Goal: Task Accomplishment & Management: Use online tool/utility

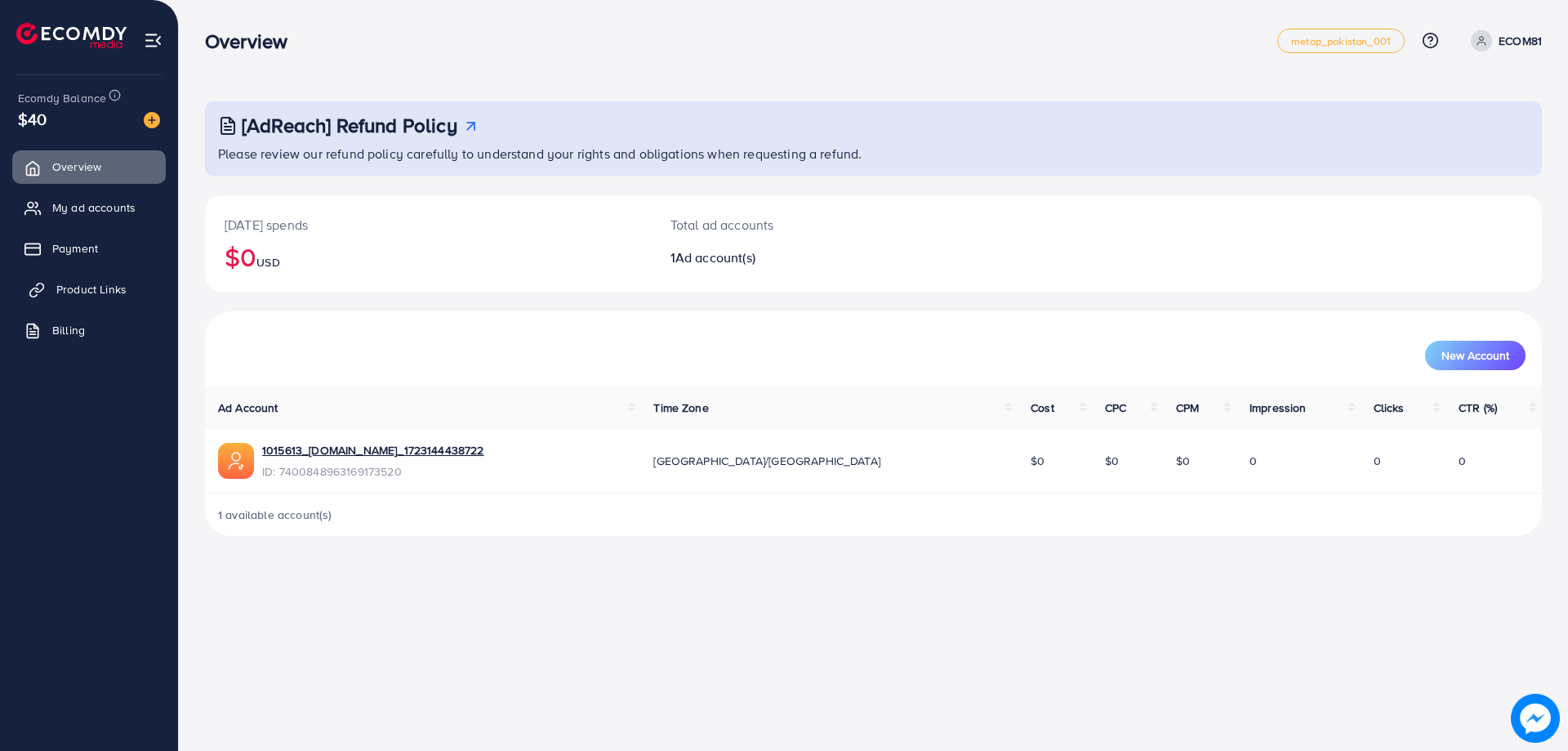
click at [134, 281] on link "Product Links" at bounding box center [89, 289] width 154 height 32
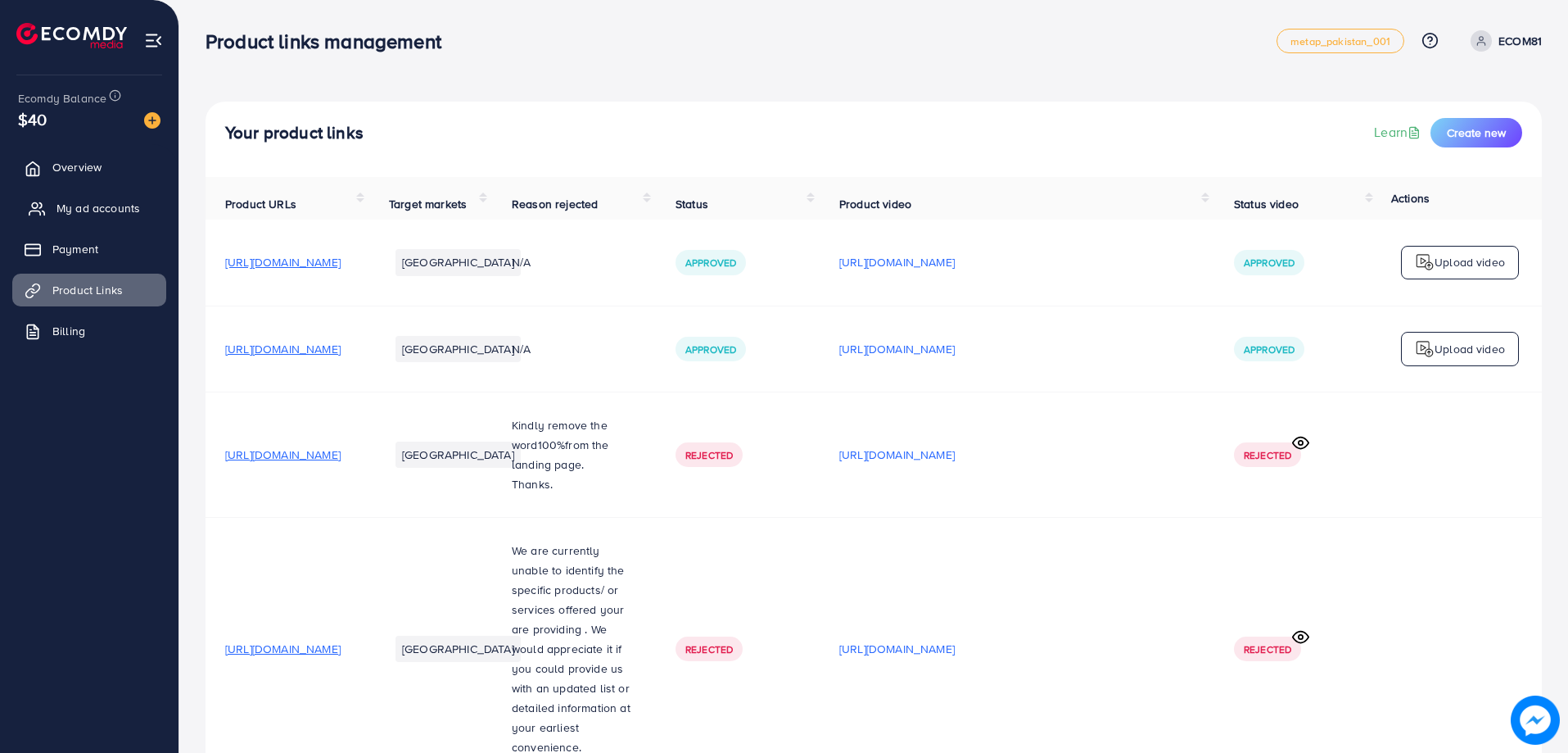
click at [107, 202] on span "My ad accounts" at bounding box center [98, 208] width 84 height 16
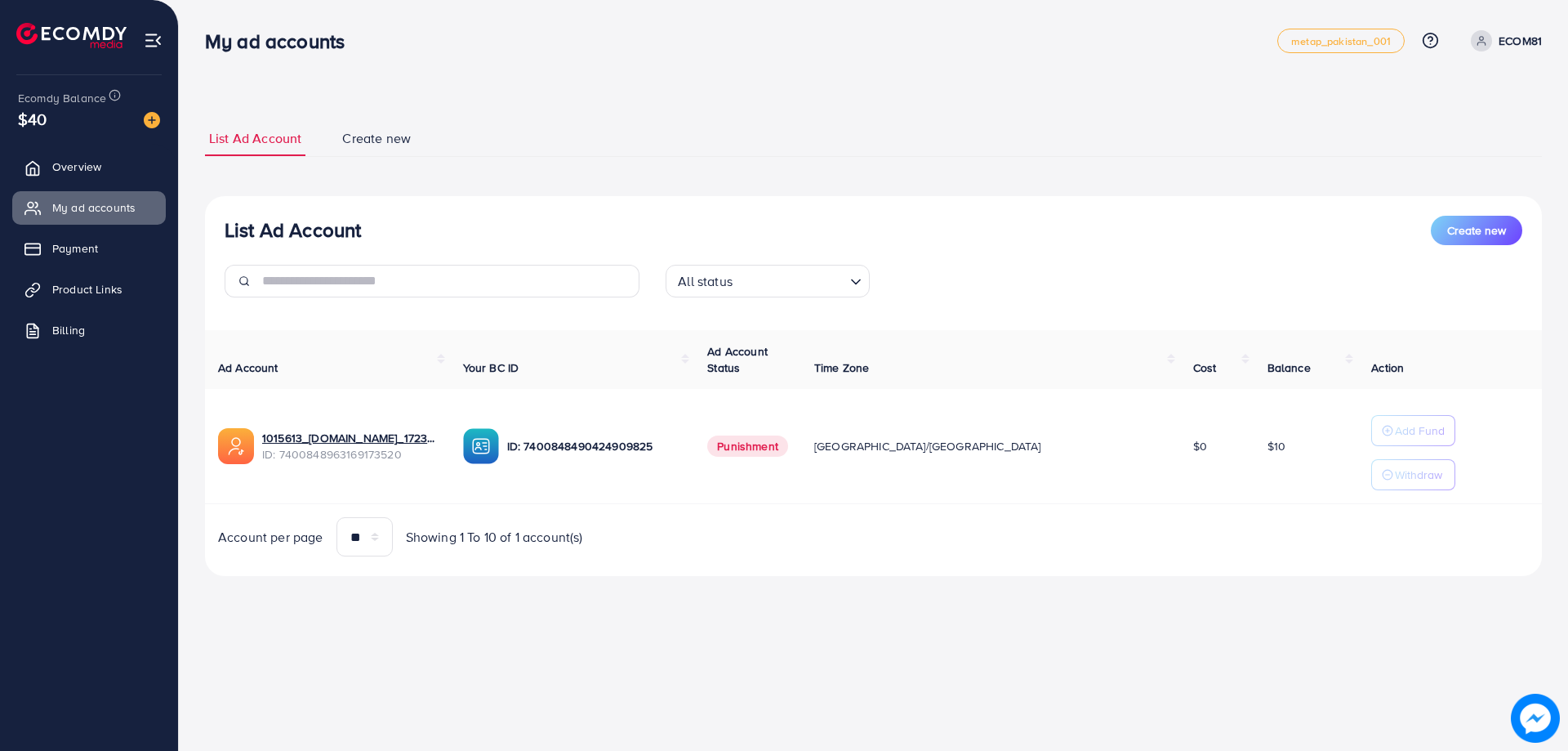
click at [788, 447] on span "Punishment" at bounding box center [748, 447] width 81 height 22
drag, startPoint x: 849, startPoint y: 447, endPoint x: 961, endPoint y: 448, distance: 112.0
click at [961, 448] on tr "1015613_shopasaan.online_1723144438722 ID: 7400848963169173520 ID: 740084849042…" at bounding box center [873, 447] width 1337 height 115
click at [695, 429] on td "ID: 7400848490424909825" at bounding box center [572, 447] width 245 height 115
click at [1471, 40] on span at bounding box center [1482, 41] width 22 height 22
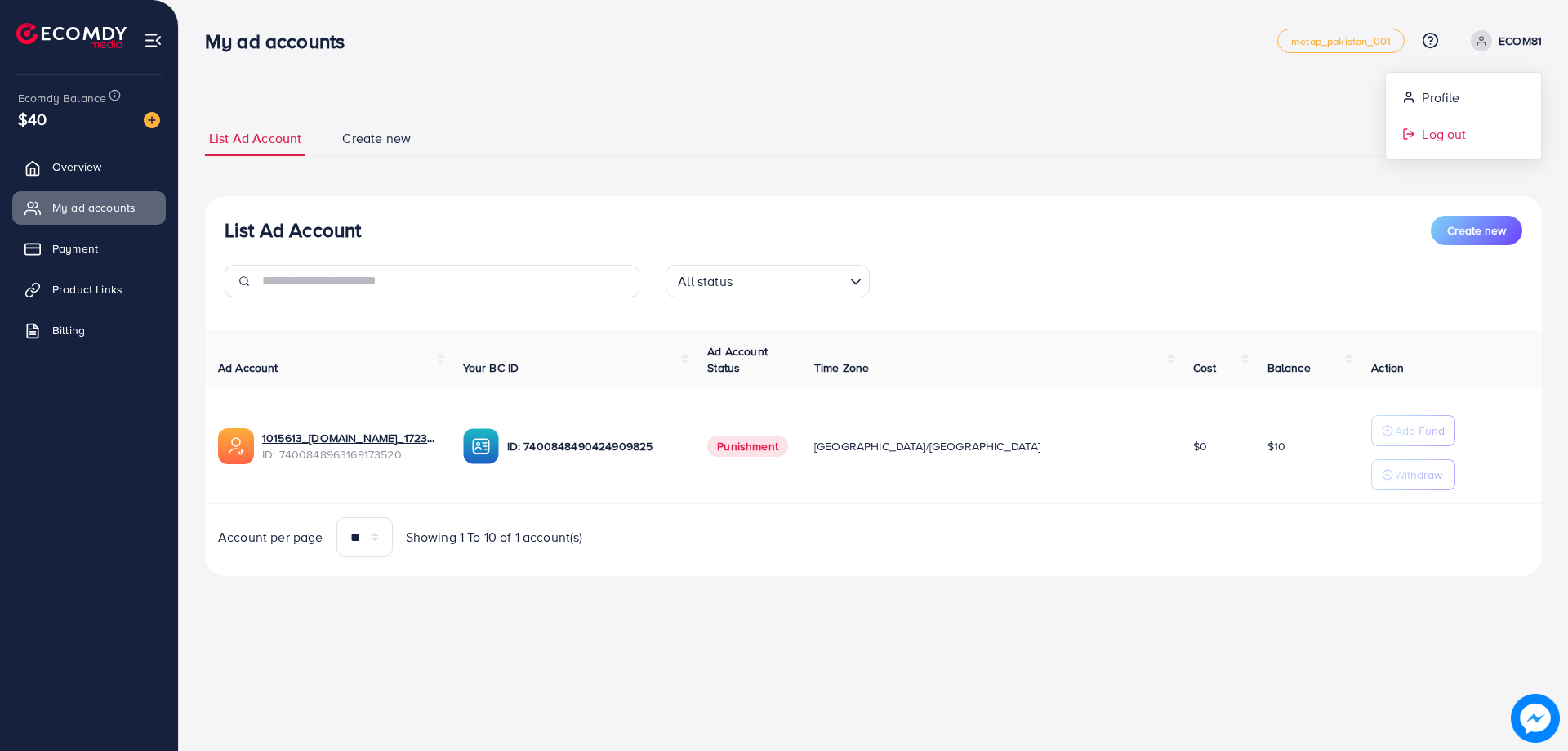
click at [1459, 128] on span "Log out" at bounding box center [1443, 134] width 44 height 20
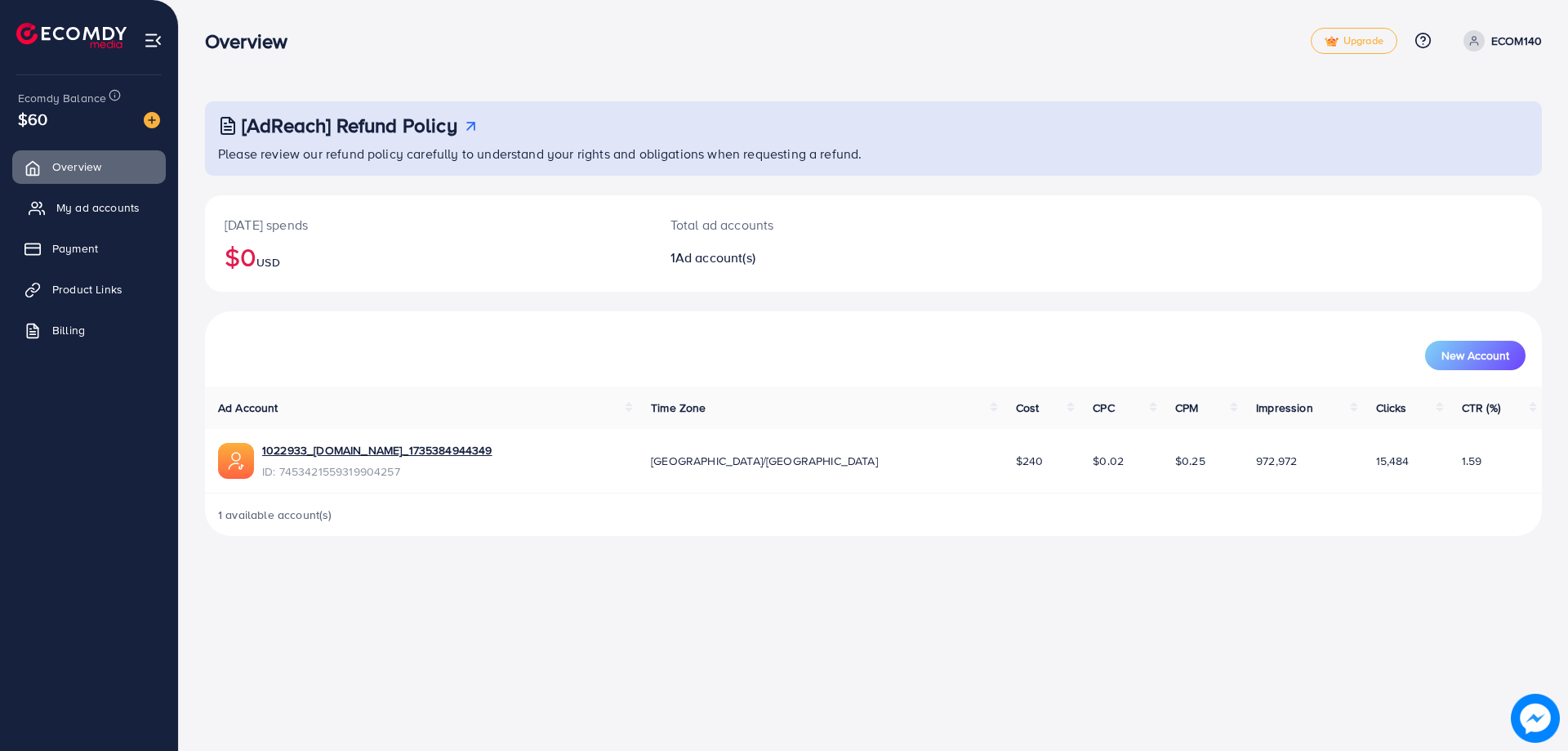
click at [82, 207] on span "My ad accounts" at bounding box center [98, 207] width 84 height 16
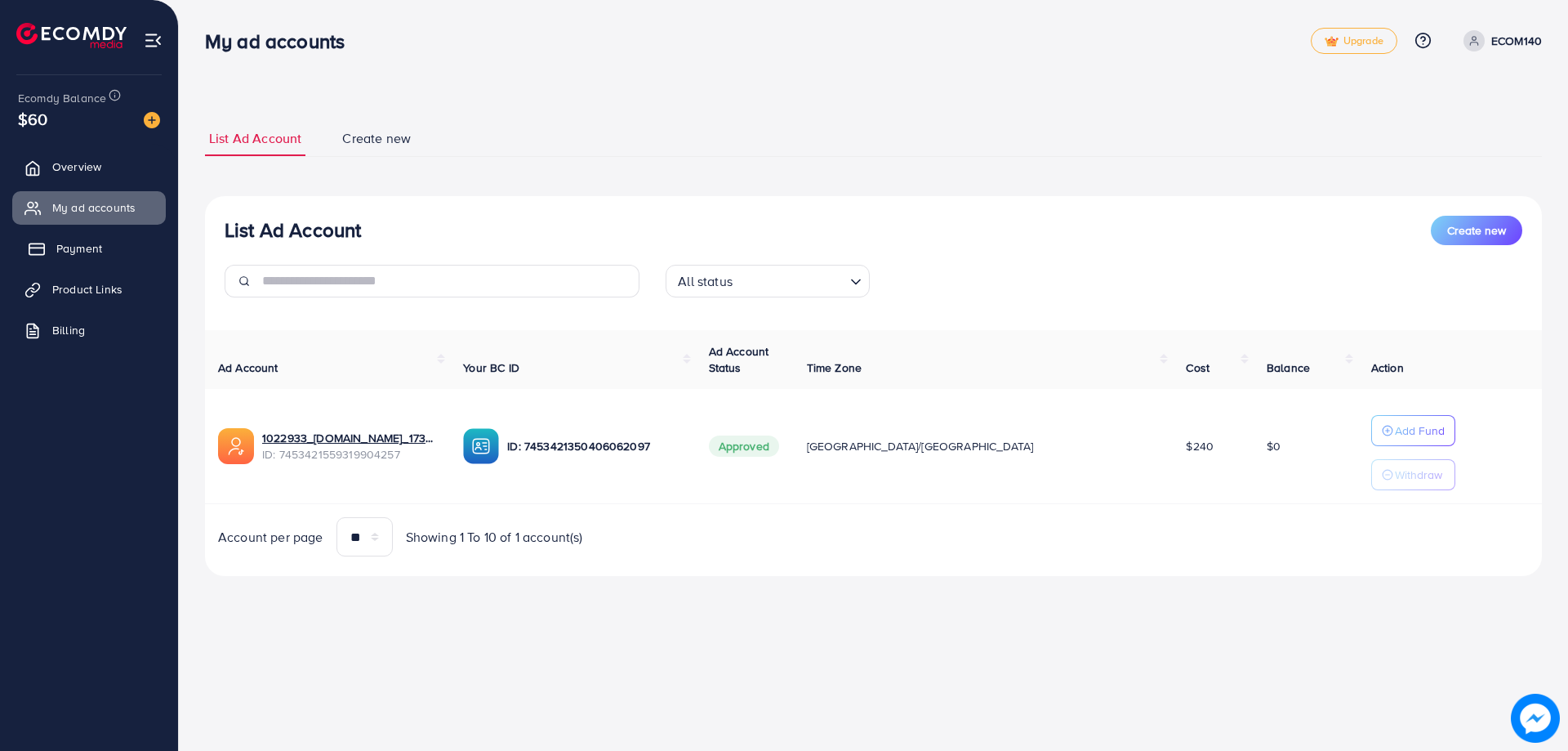
click at [94, 253] on span "Payment" at bounding box center [79, 249] width 46 height 16
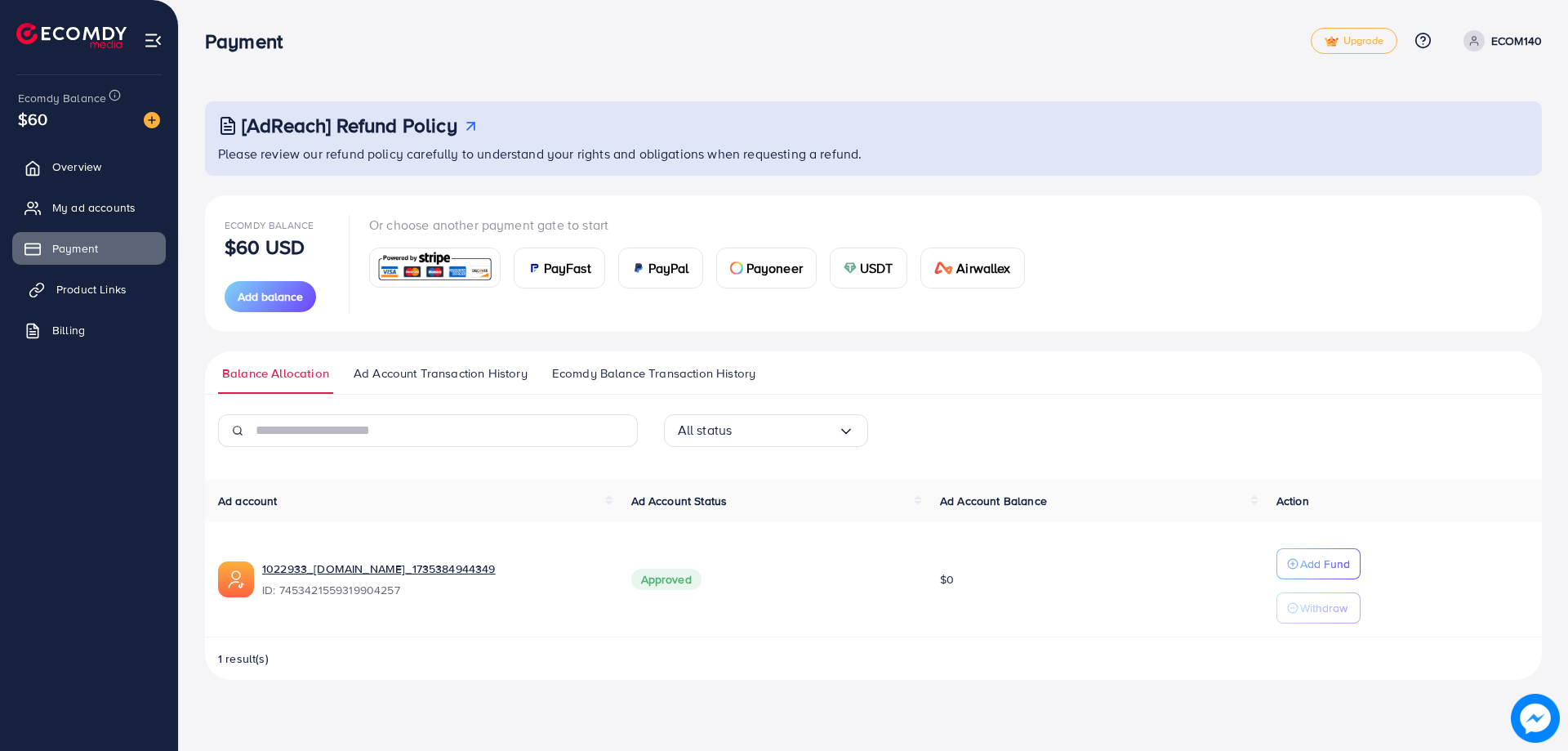
click at [80, 282] on span "Product Links" at bounding box center [92, 289] width 70 height 16
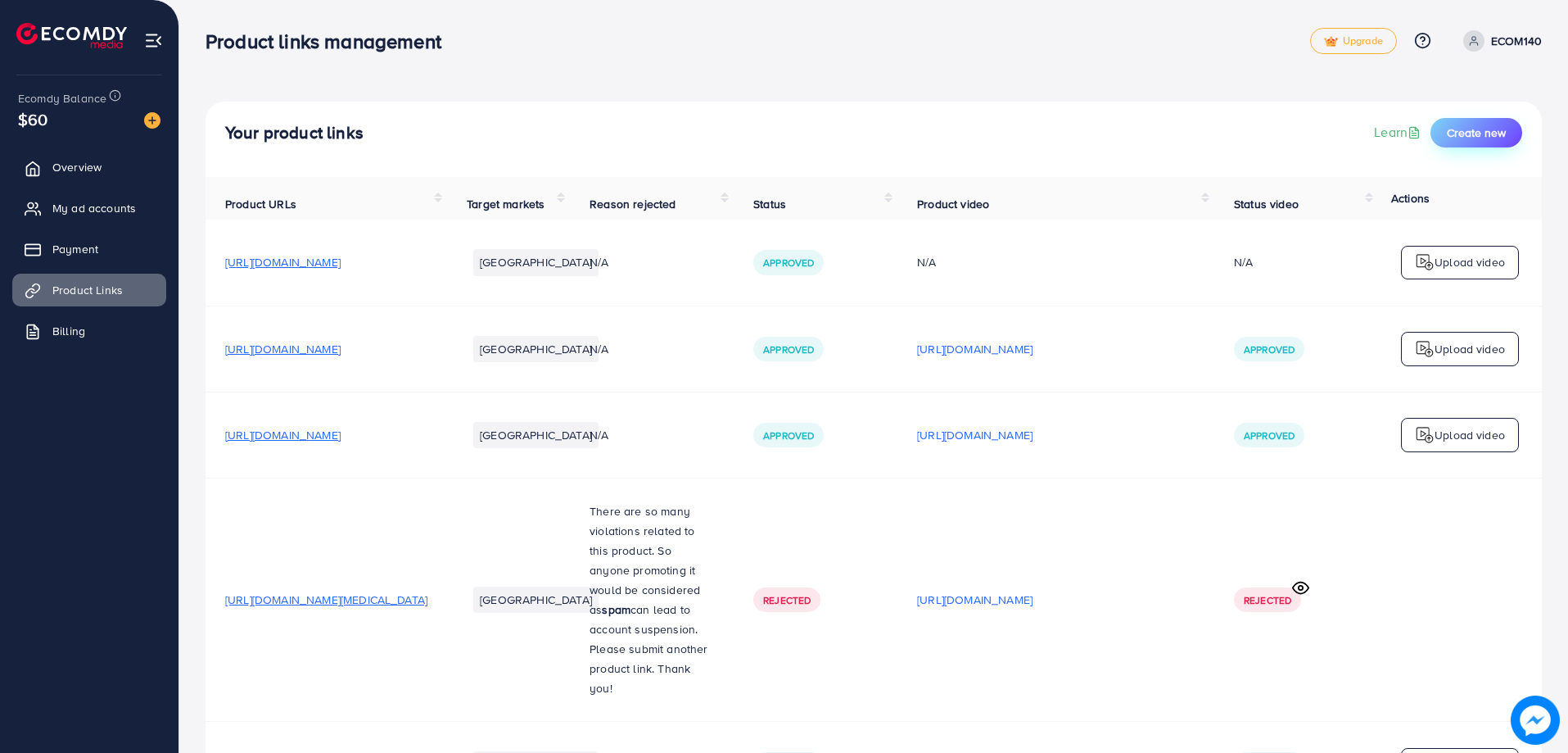
click at [1464, 139] on span "Create new" at bounding box center [1476, 133] width 59 height 16
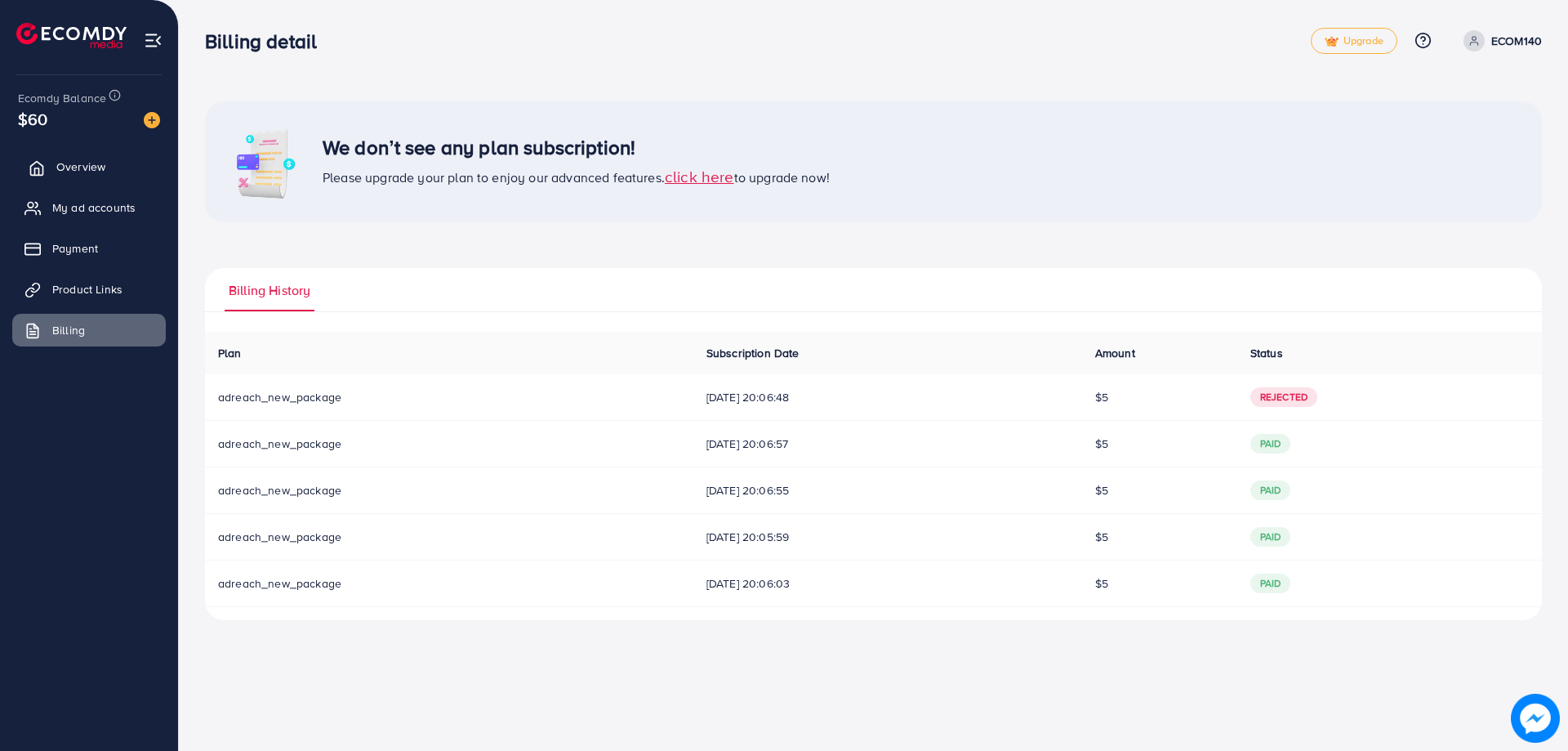
click at [50, 177] on link "Overview" at bounding box center [89, 167] width 154 height 32
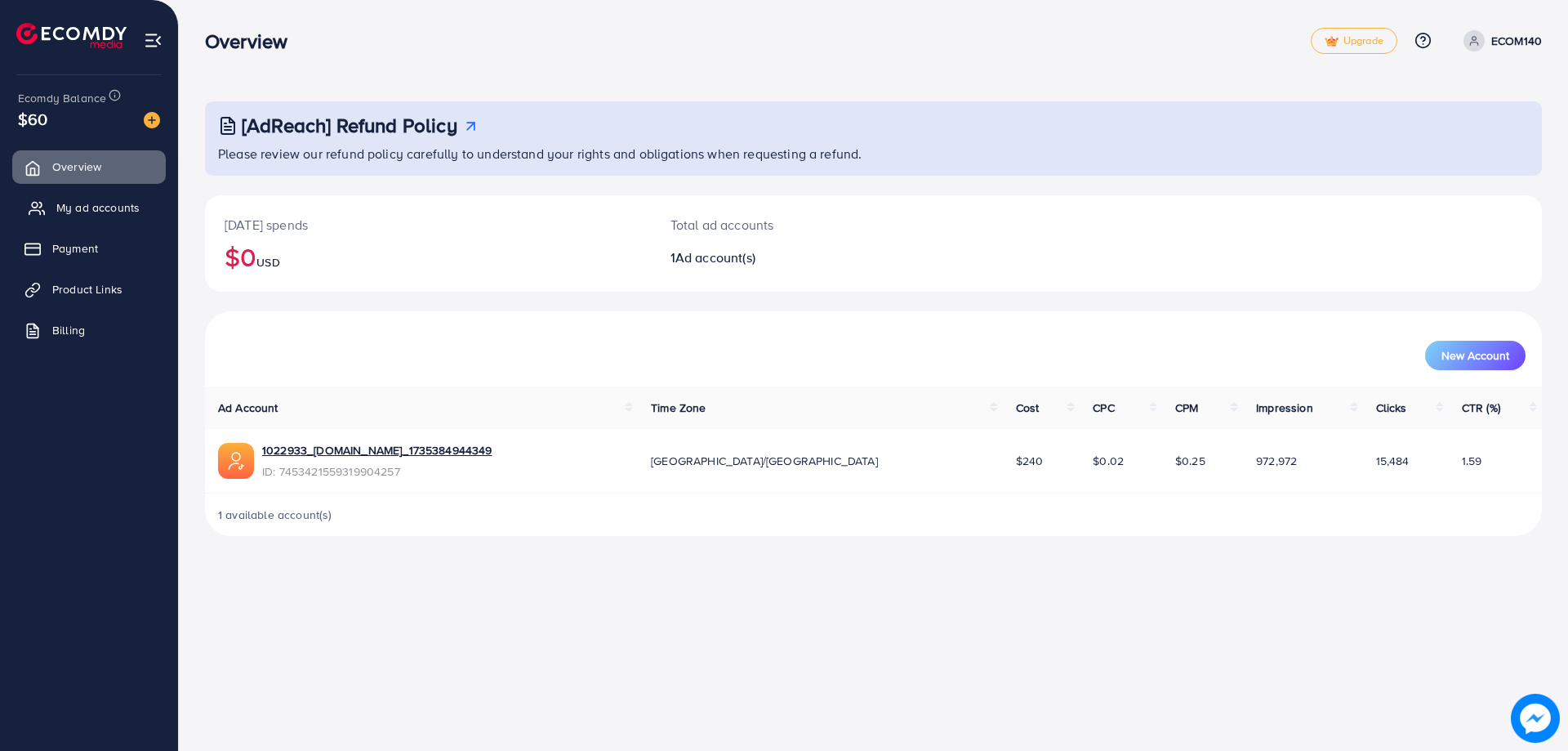
click at [66, 220] on link "My ad accounts" at bounding box center [89, 207] width 154 height 32
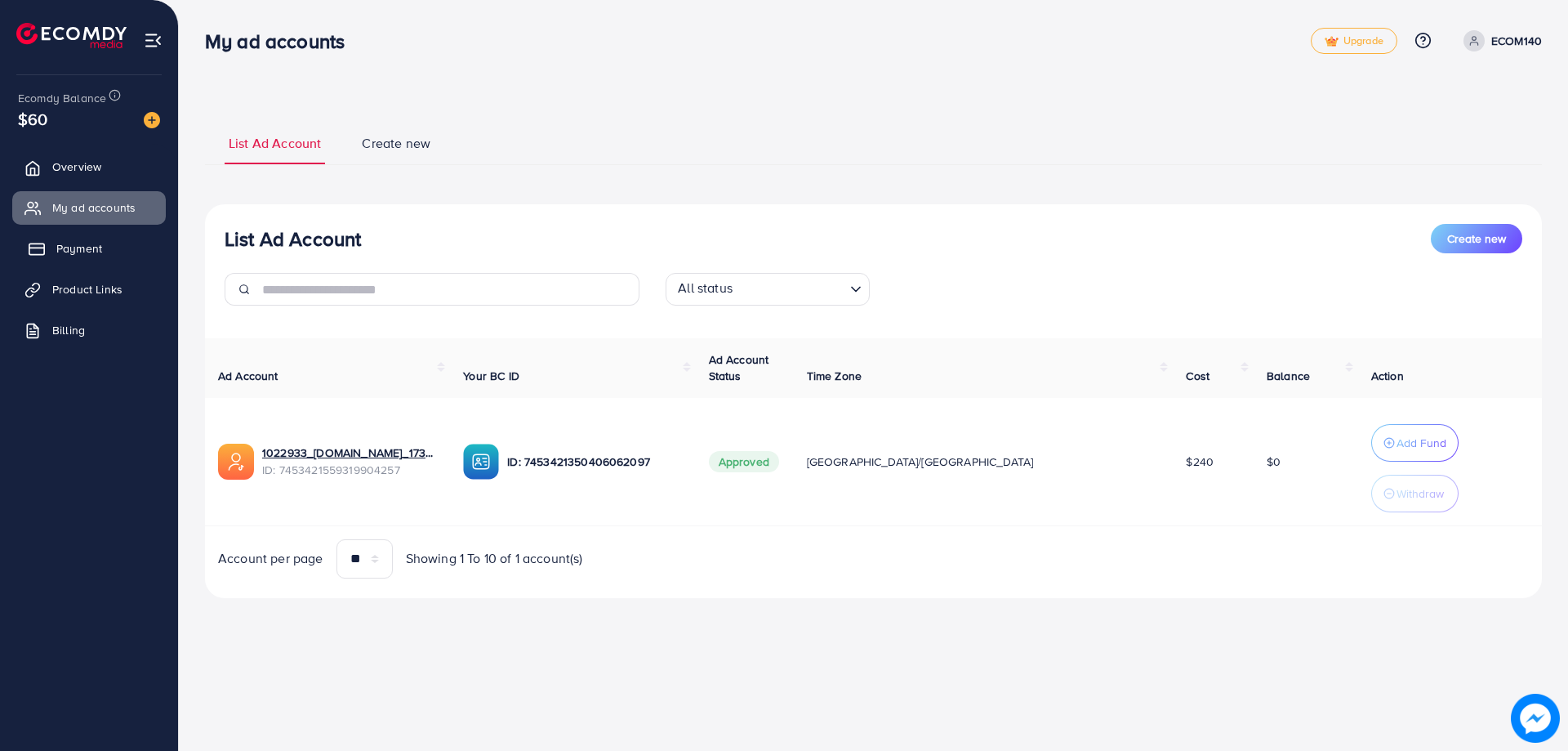
click at [102, 258] on link "Payment" at bounding box center [89, 249] width 154 height 32
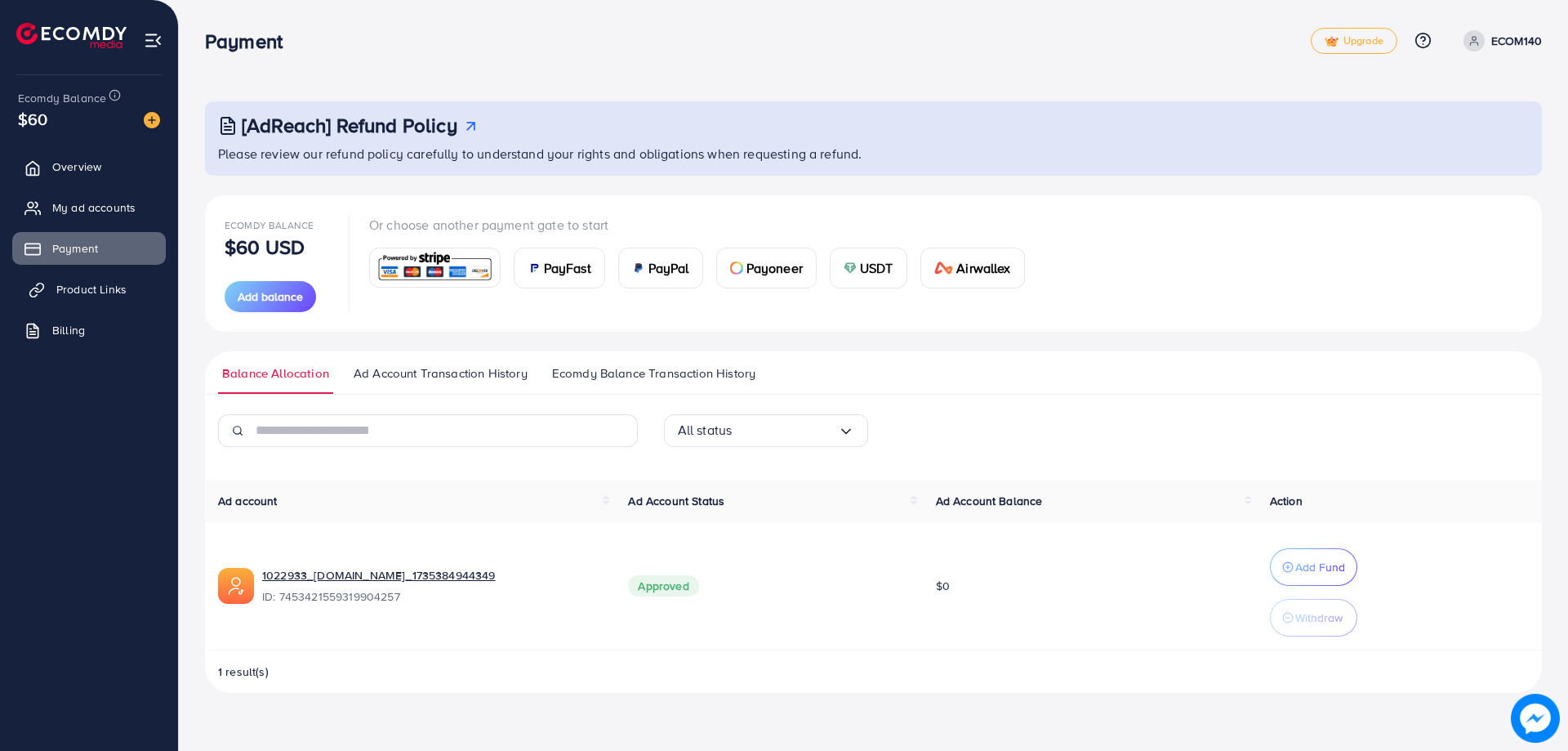
click at [102, 291] on span "Product Links" at bounding box center [92, 289] width 70 height 16
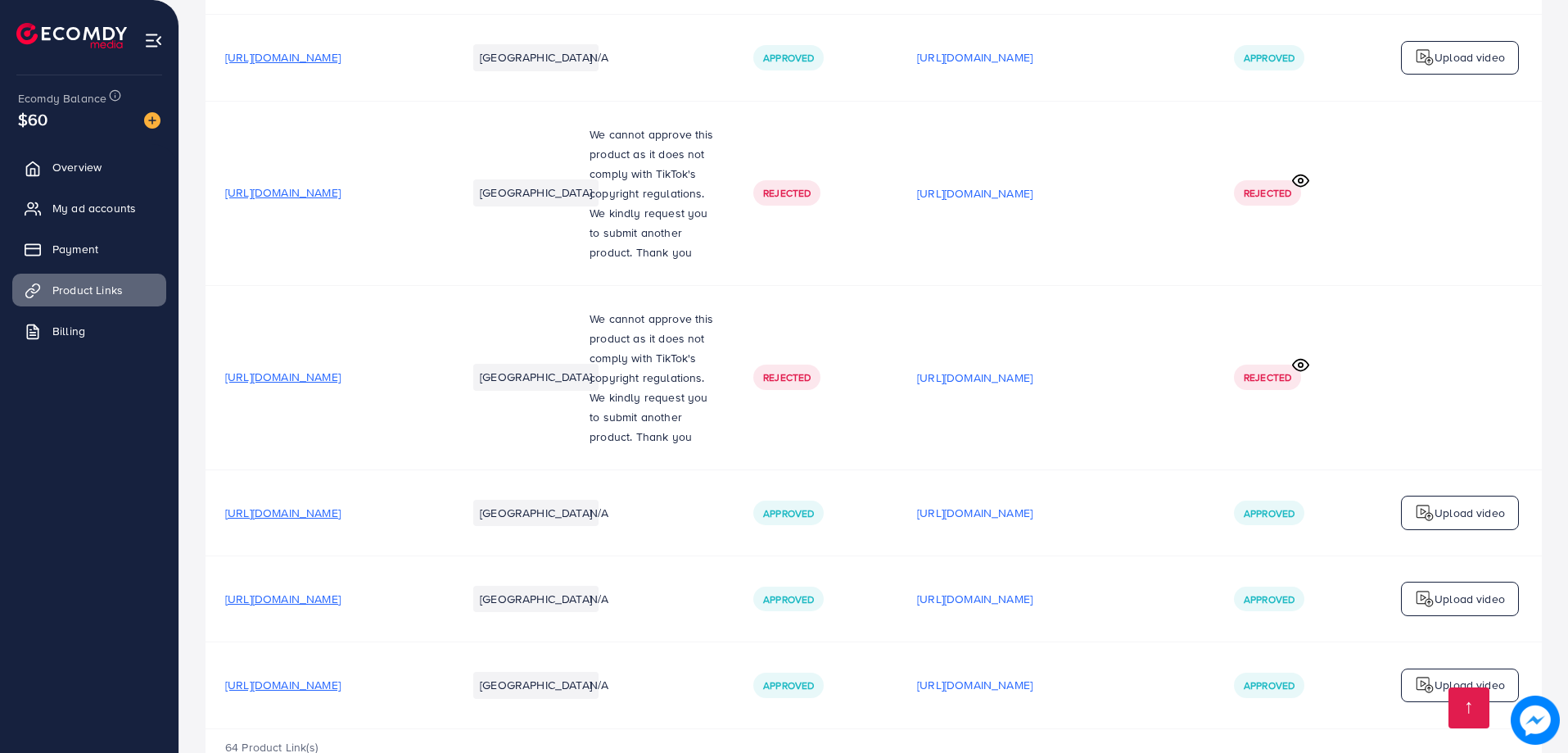
scroll to position [5696, 0]
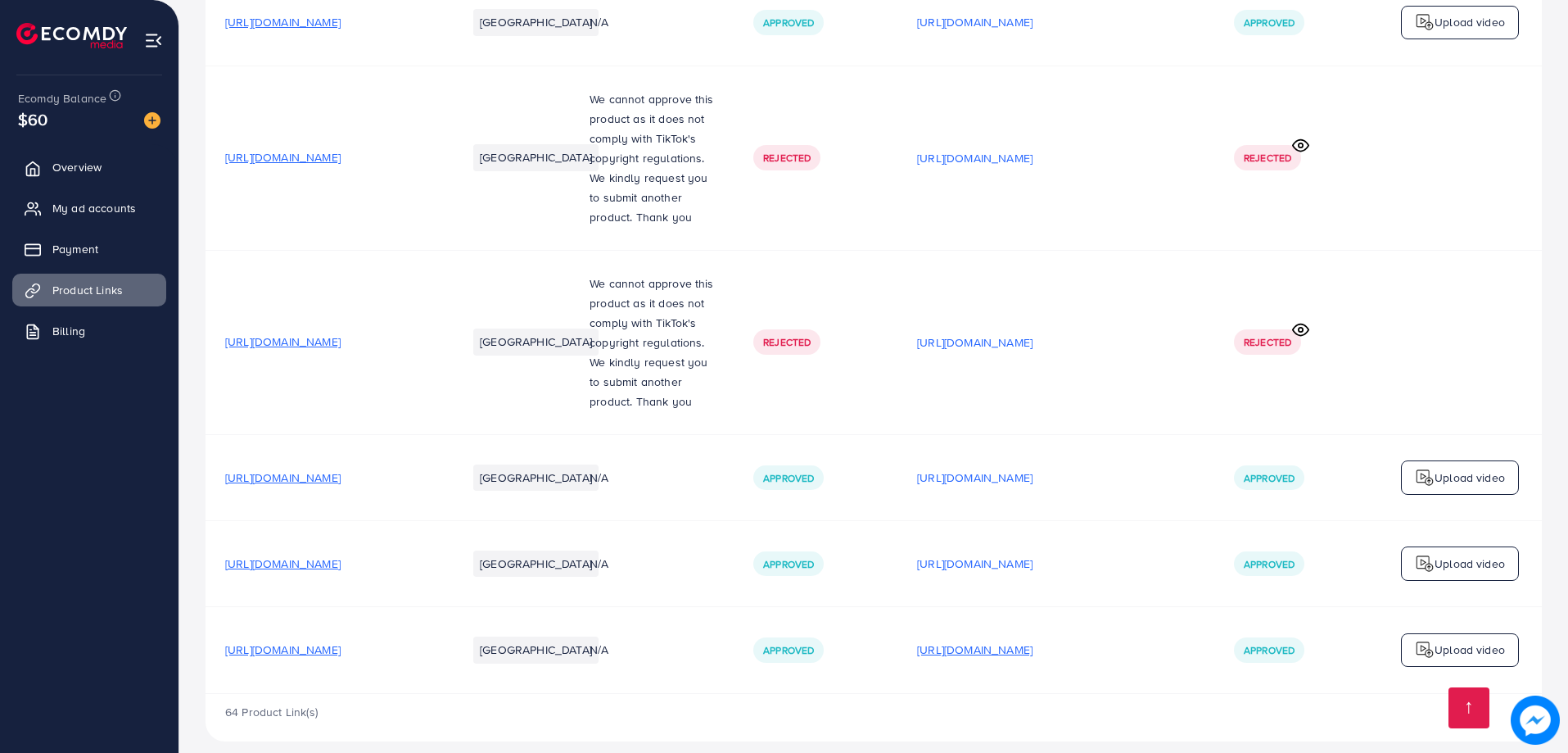
click at [1033, 639] on p "[URL][DOMAIN_NAME]" at bounding box center [975, 649] width 116 height 20
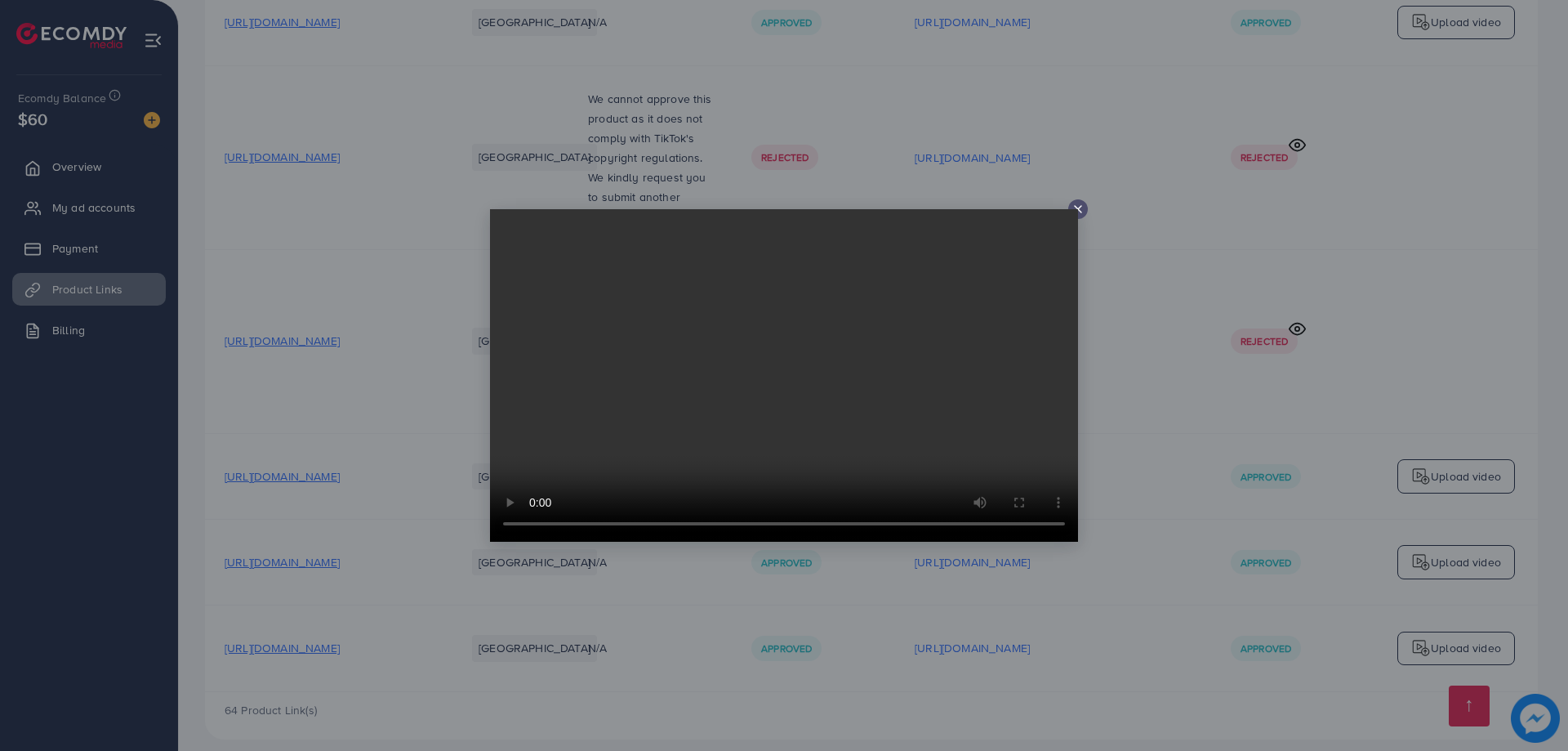
click at [1082, 217] on div at bounding box center [1078, 209] width 20 height 20
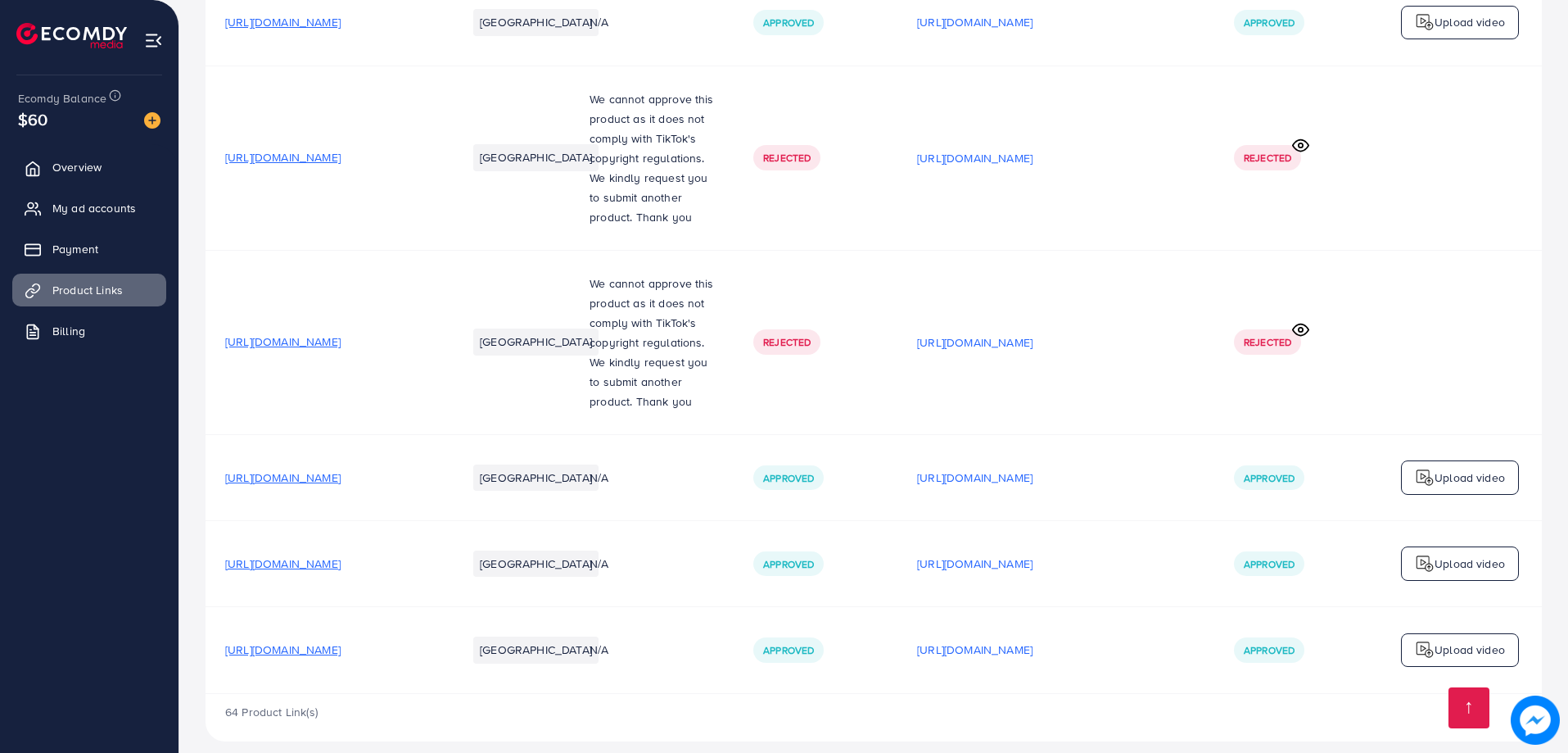
click at [340, 641] on span "[URL][DOMAIN_NAME]" at bounding box center [283, 649] width 116 height 16
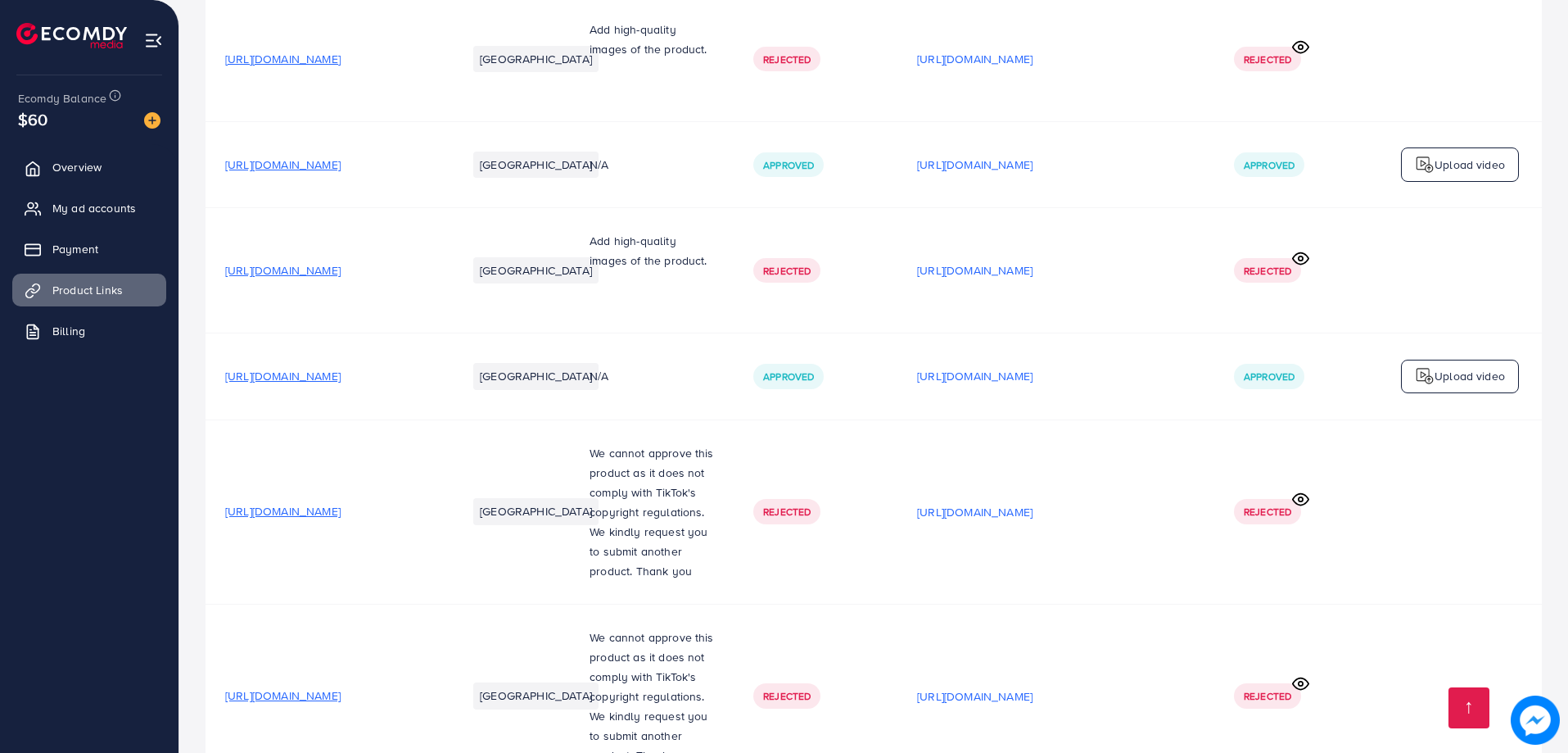
scroll to position [5150, 0]
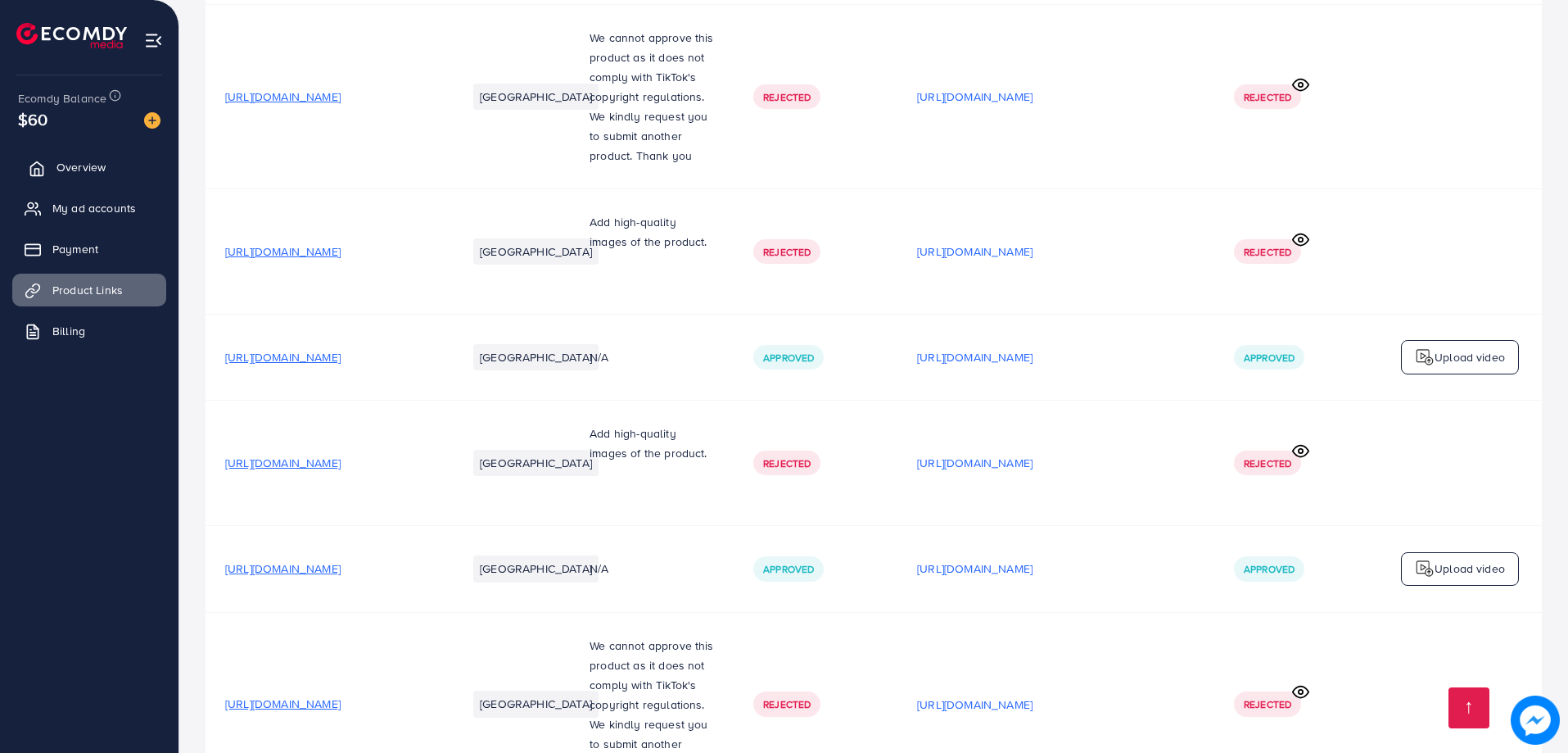
click at [122, 175] on link "Overview" at bounding box center [89, 167] width 154 height 33
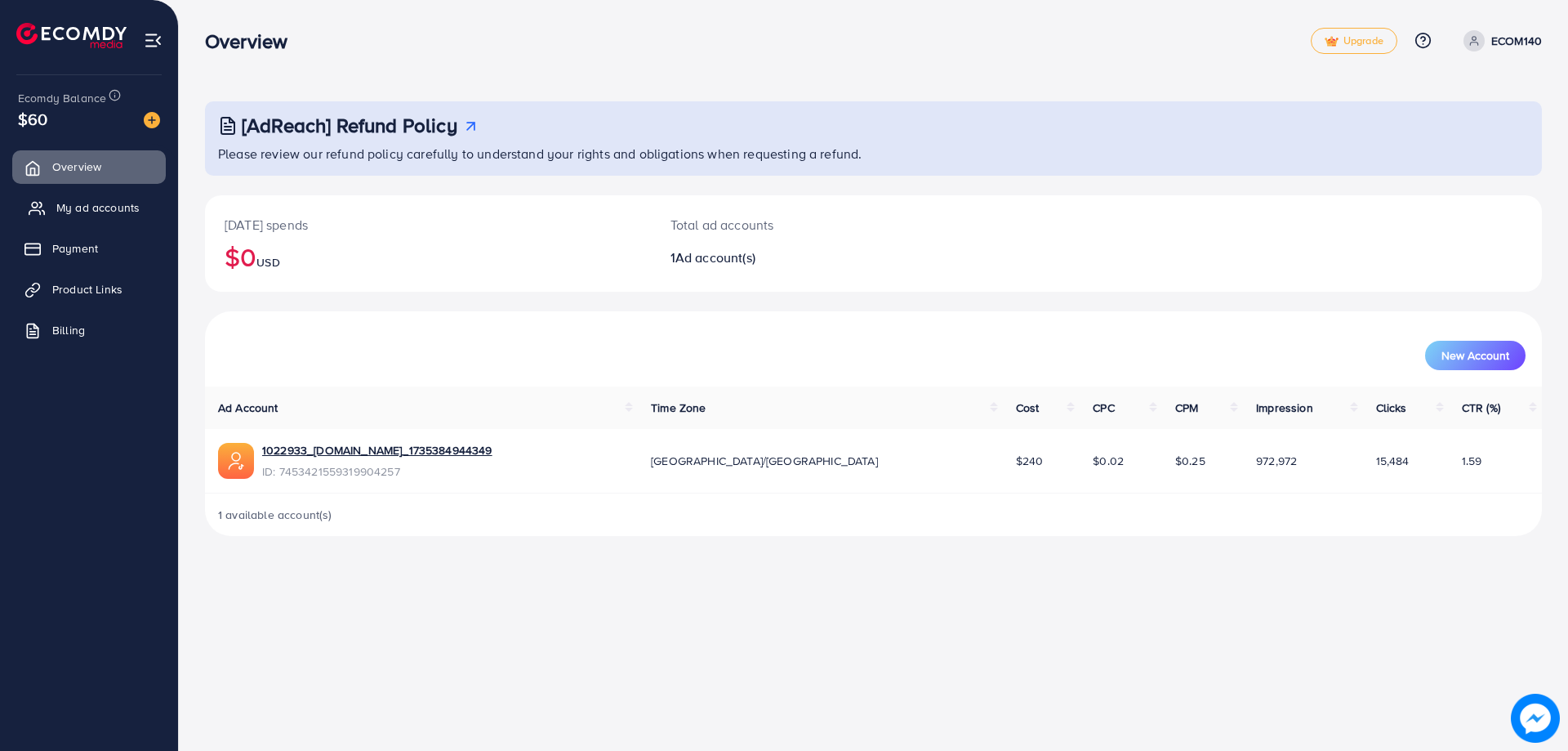
click at [127, 204] on span "My ad accounts" at bounding box center [98, 207] width 84 height 16
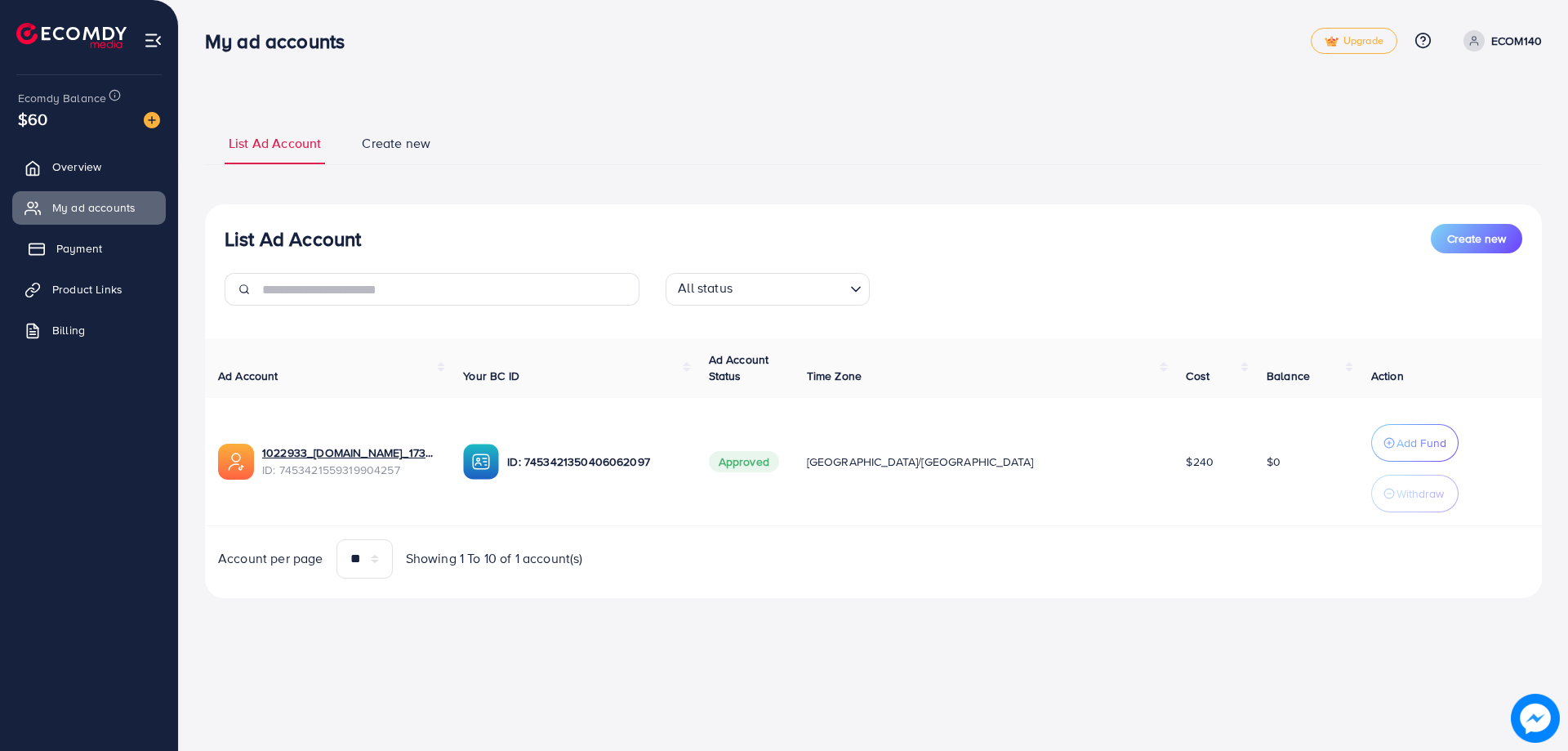
click at [119, 237] on link "Payment" at bounding box center [89, 249] width 154 height 32
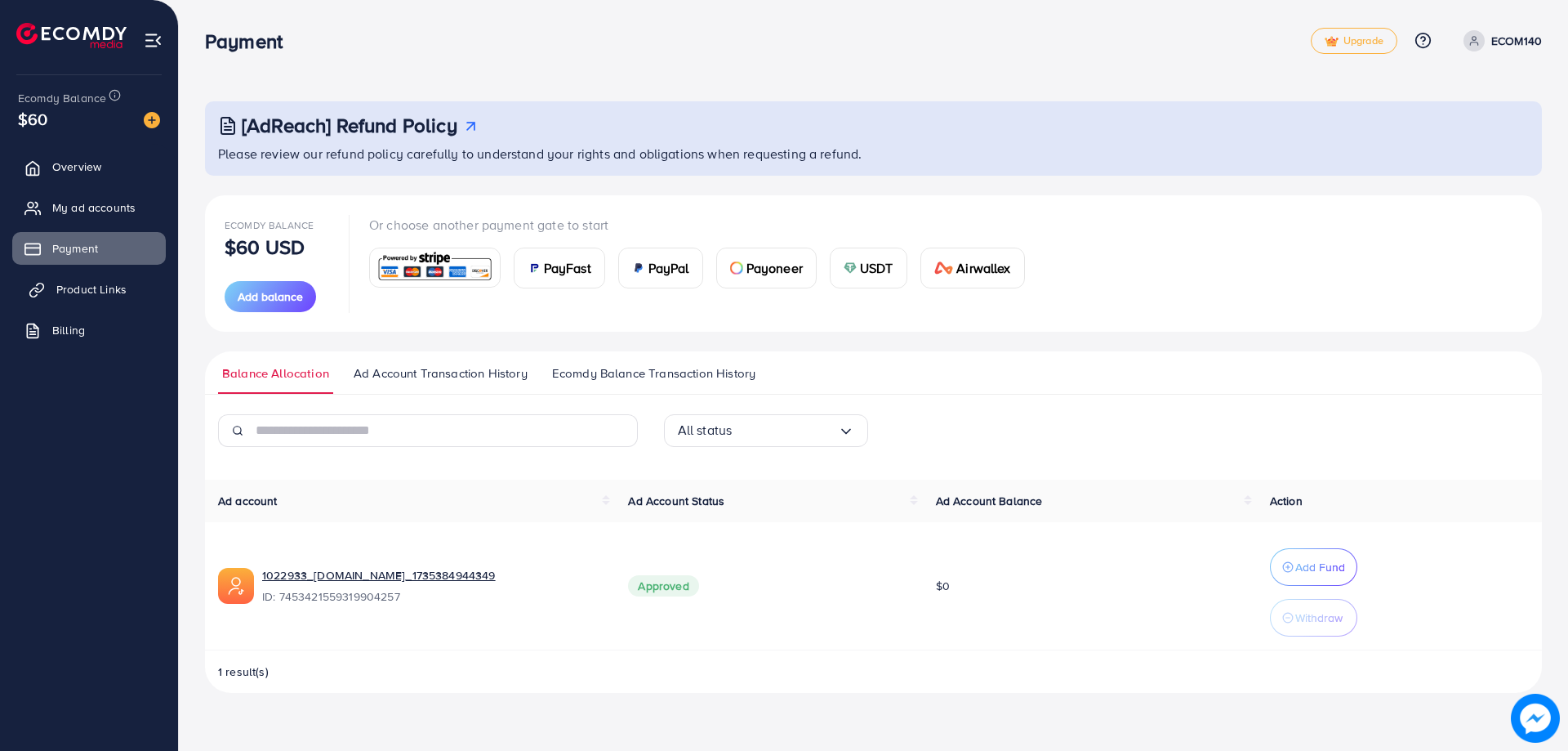
click at [131, 288] on link "Product Links" at bounding box center [89, 289] width 154 height 32
